Goal: Register for event/course

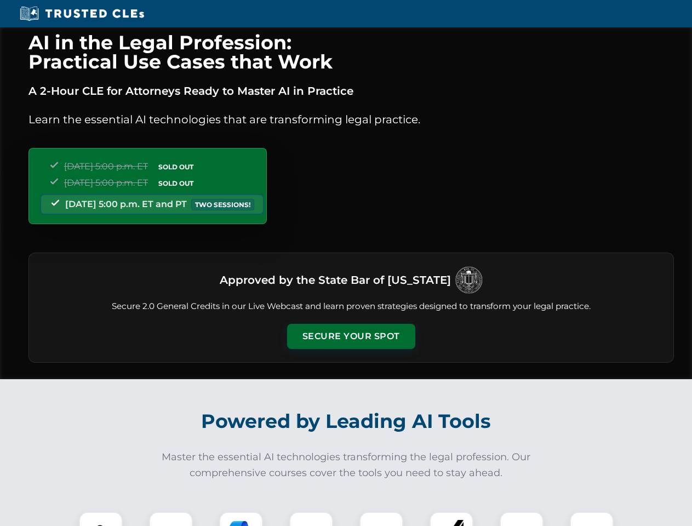
click at [351, 336] on button "Secure Your Spot" at bounding box center [351, 336] width 128 height 25
click at [101, 519] on img at bounding box center [101, 534] width 32 height 32
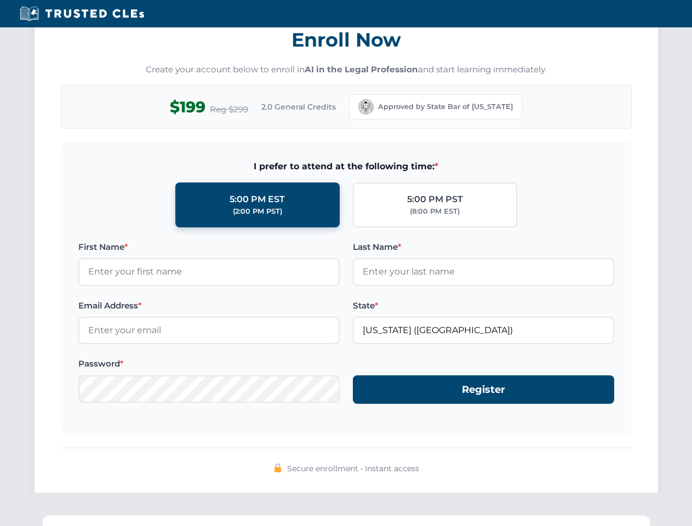
scroll to position [1075, 0]
